Goal: Task Accomplishment & Management: Manage account settings

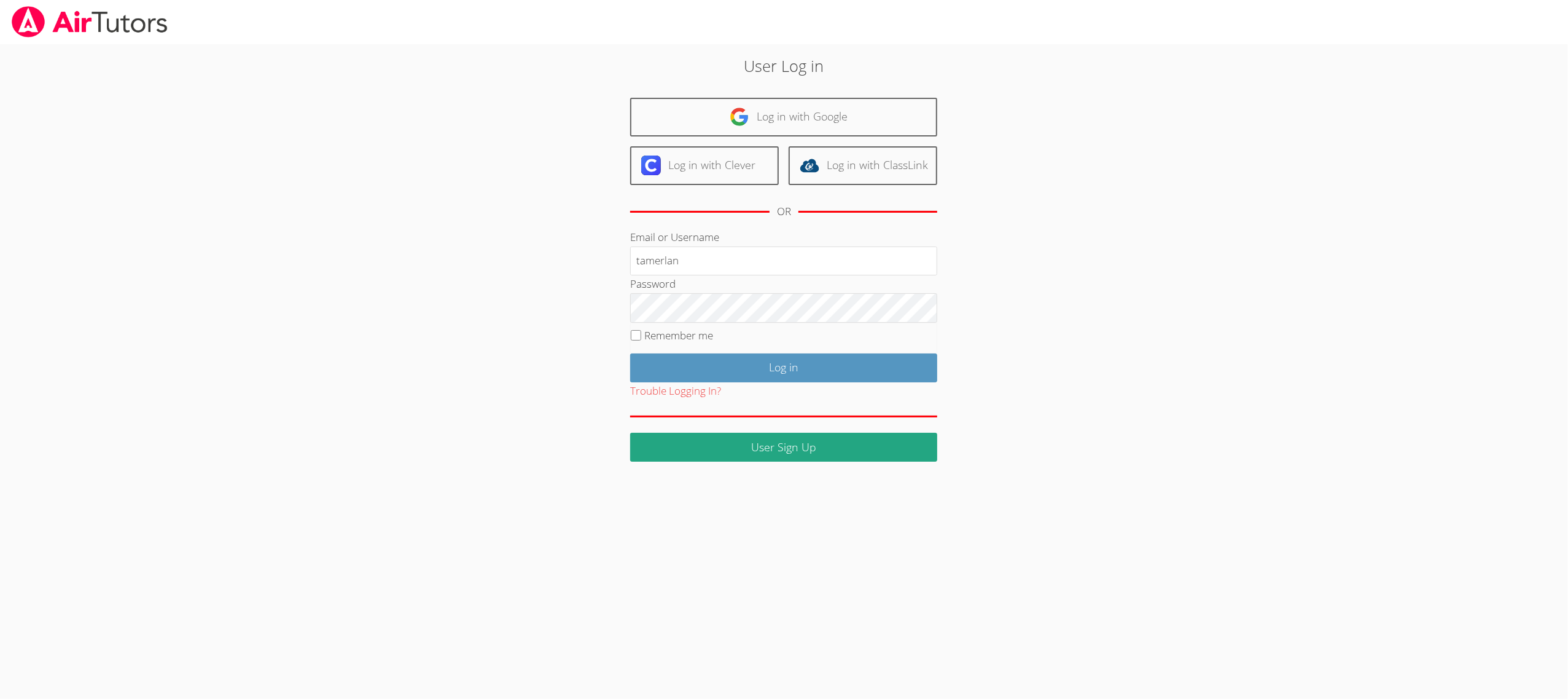
type input "tamerlan"
click at [663, 357] on input "Log in" at bounding box center [783, 368] width 307 height 29
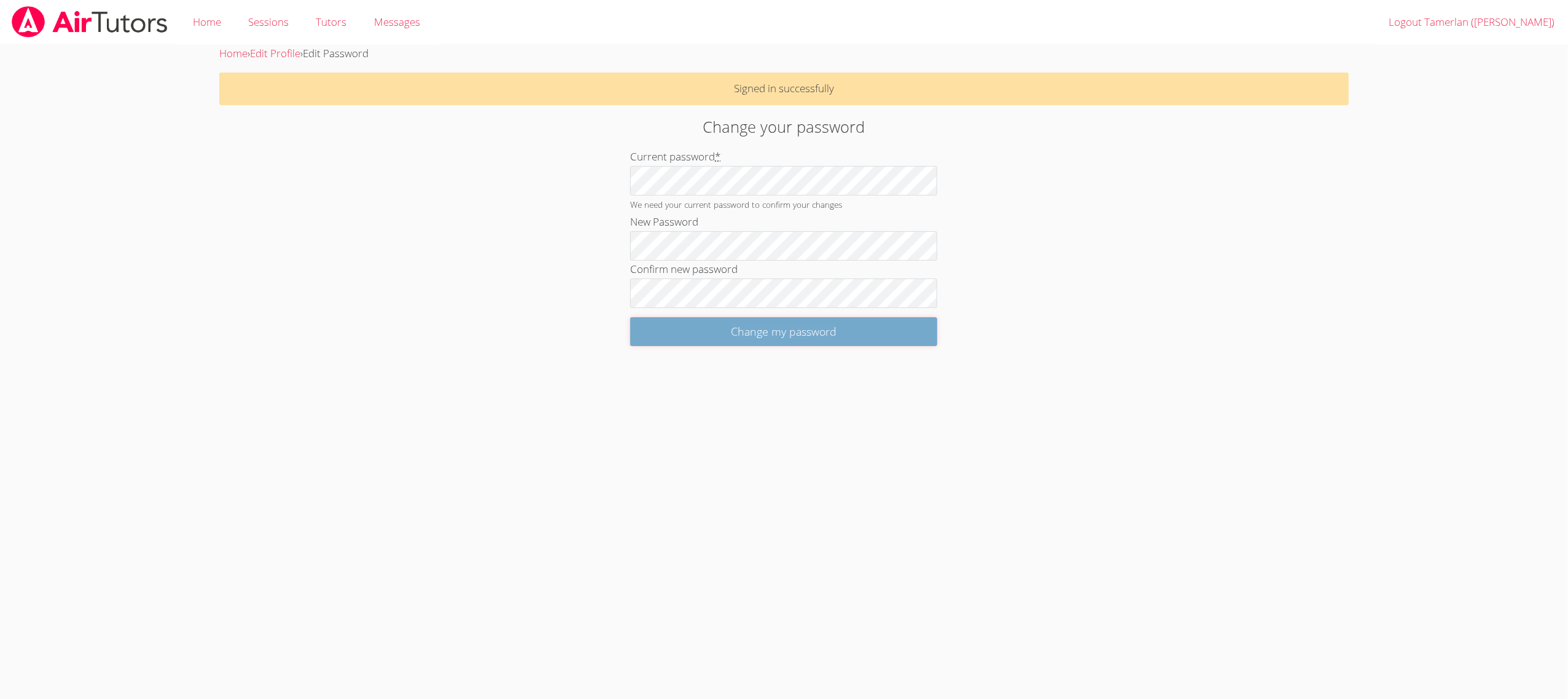
click at [633, 338] on input "Change my password" at bounding box center [783, 331] width 307 height 29
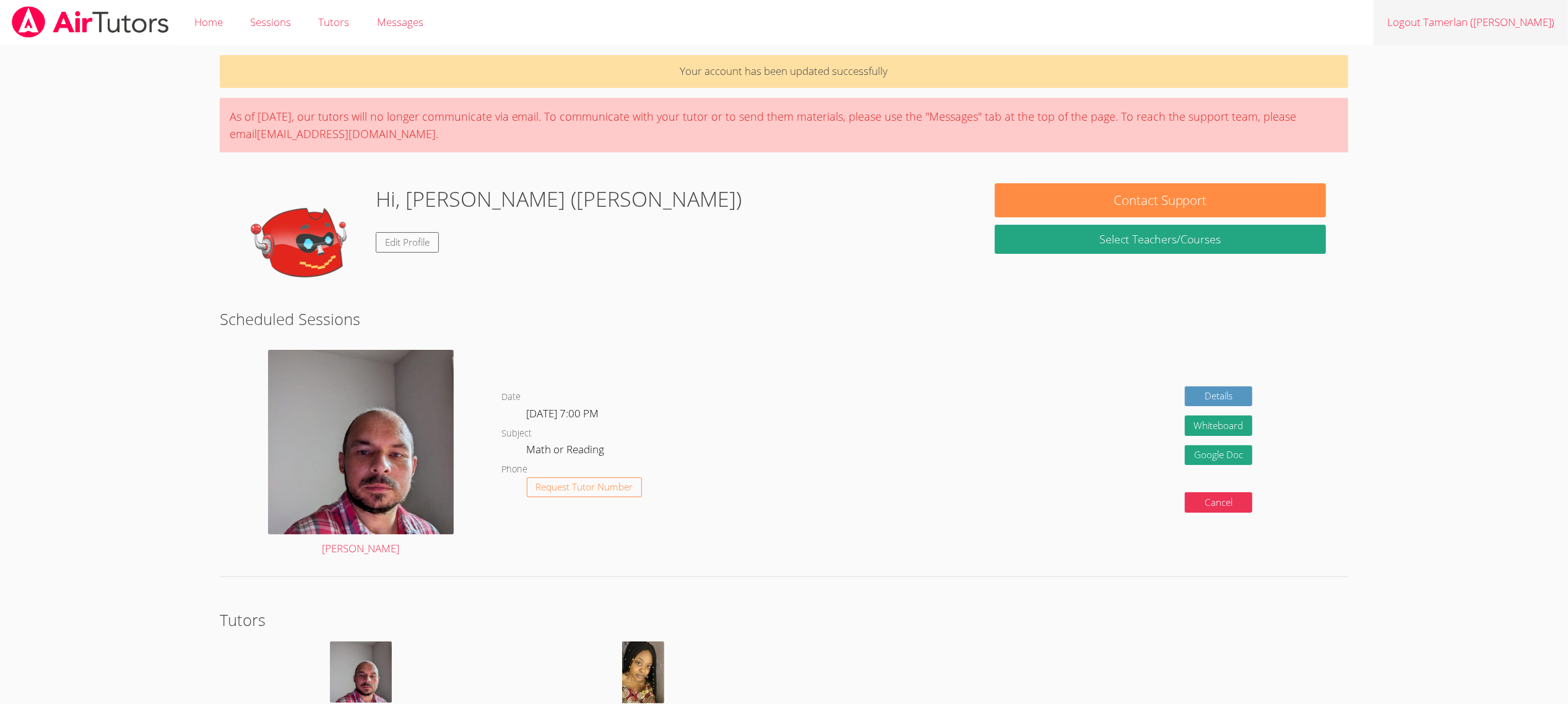
click at [1493, 26] on link "Logout Tamerlan ([PERSON_NAME])" at bounding box center [1470, 23] width 194 height 45
